Goal: Task Accomplishment & Management: Use online tool/utility

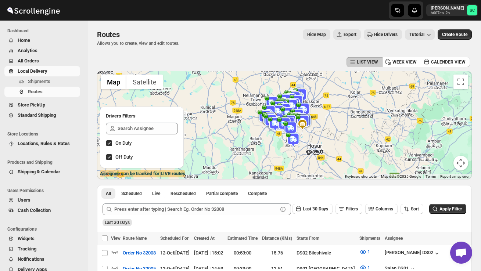
click at [34, 83] on span "Shipments" at bounding box center [39, 82] width 22 height 6
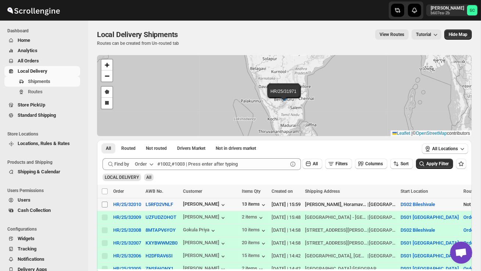
click at [103, 206] on input "Select shipment" at bounding box center [105, 205] width 6 height 6
checkbox input "true"
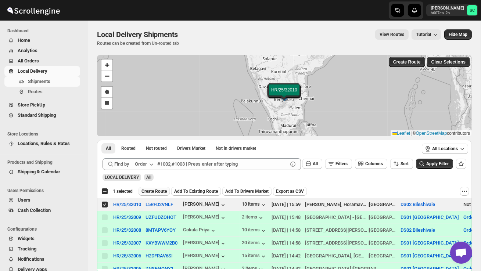
click at [166, 190] on span "Create Route" at bounding box center [153, 191] width 25 height 6
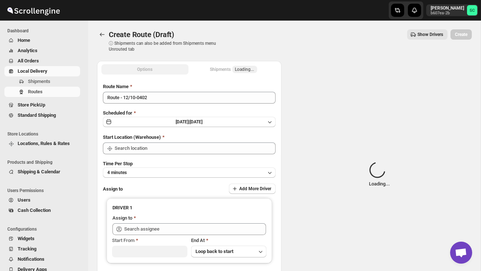
type input "DS02 Bileshivale"
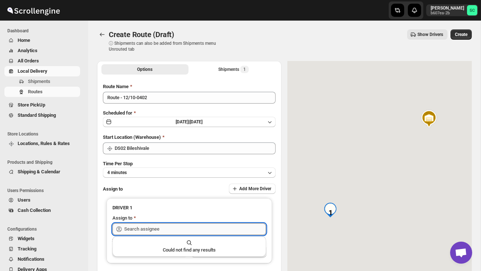
click at [160, 231] on input "text" at bounding box center [195, 229] width 142 height 12
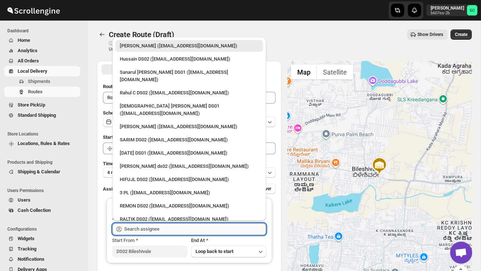
type input "k"
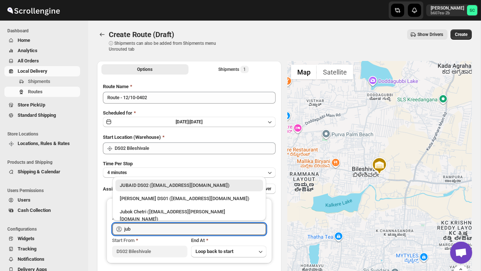
click at [166, 184] on div "JUBAID DS02 ([EMAIL_ADDRESS][DOMAIN_NAME])" at bounding box center [189, 185] width 139 height 7
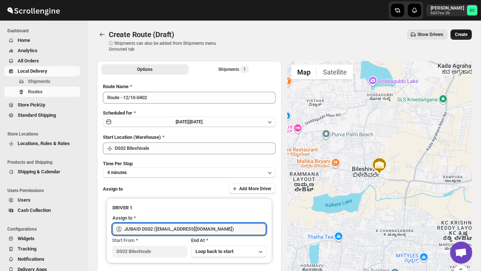
type input "JUBAID DS02 ([EMAIL_ADDRESS][DOMAIN_NAME])"
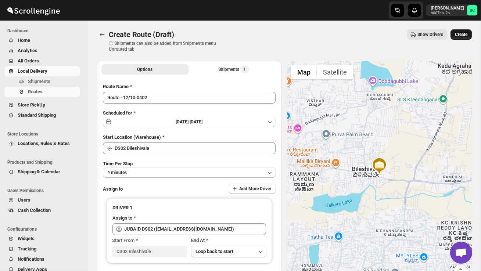
click at [457, 35] on span "Create" at bounding box center [461, 35] width 12 height 6
